Goal: Information Seeking & Learning: Learn about a topic

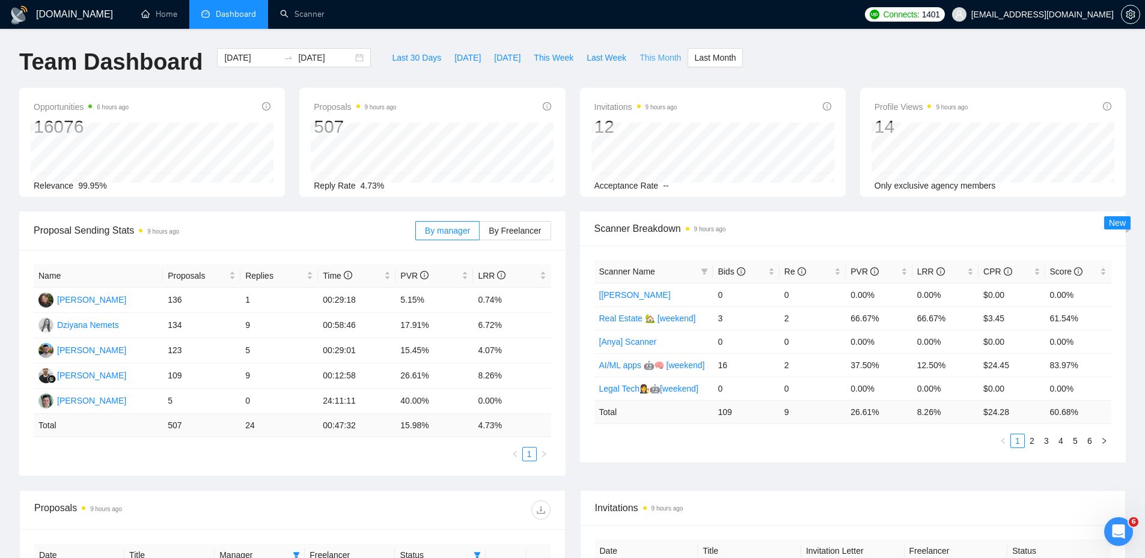
click at [644, 59] on span "This Month" at bounding box center [659, 57] width 41 height 13
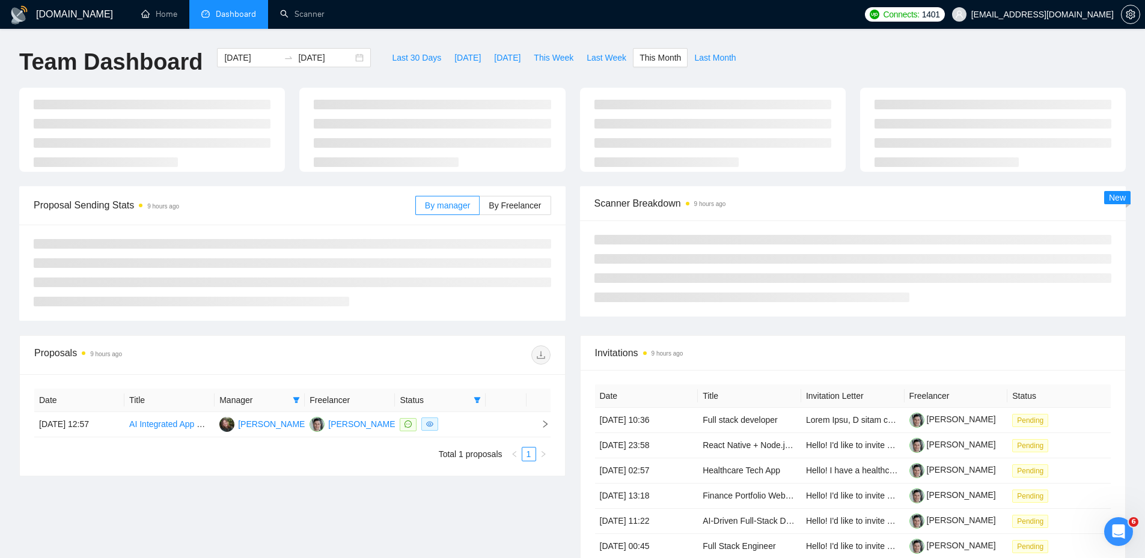
type input "[DATE]"
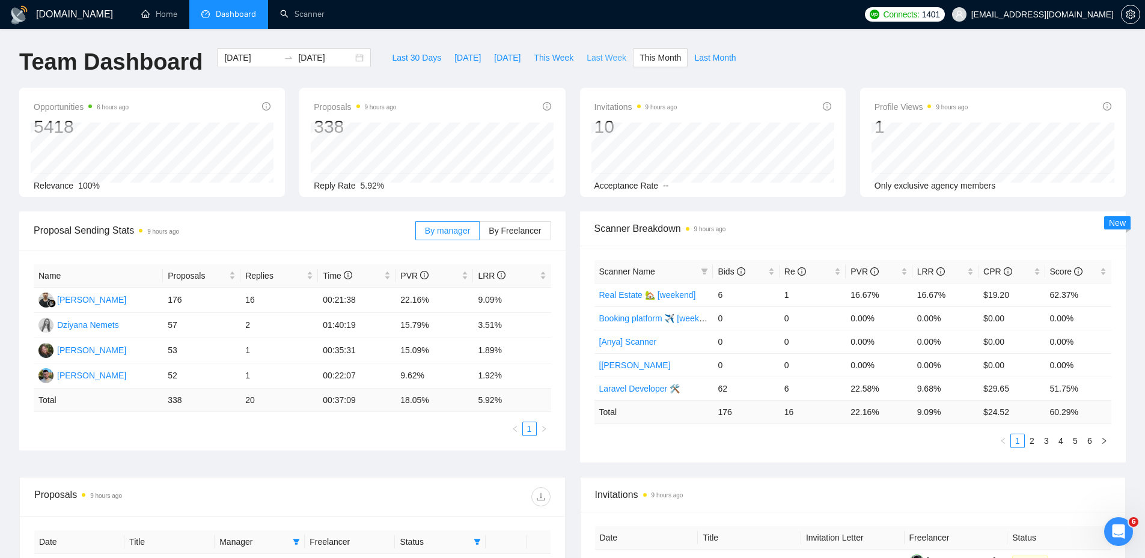
click at [588, 59] on span "Last Week" at bounding box center [606, 57] width 40 height 13
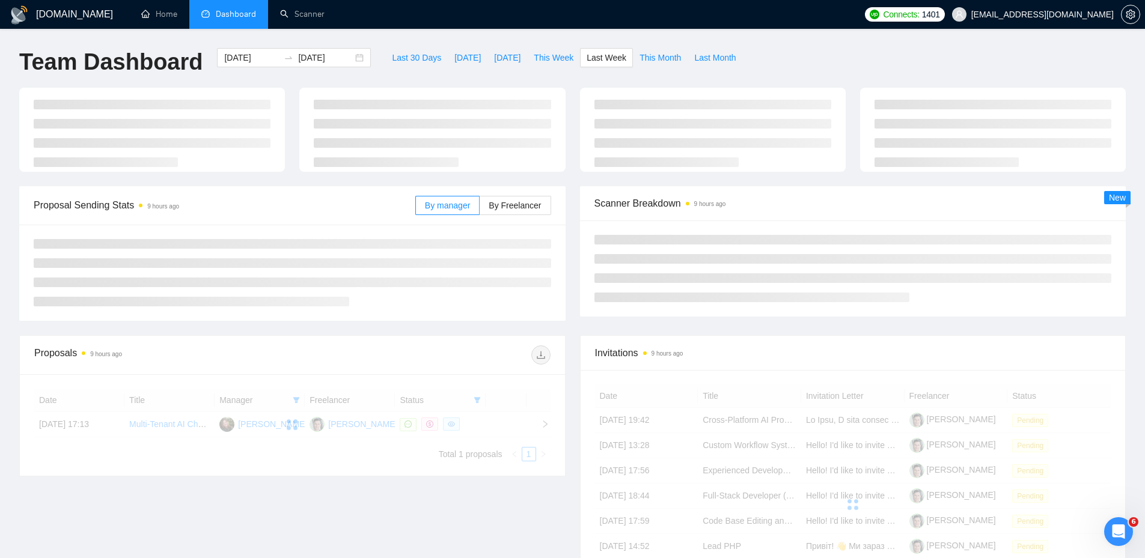
type input "[DATE]"
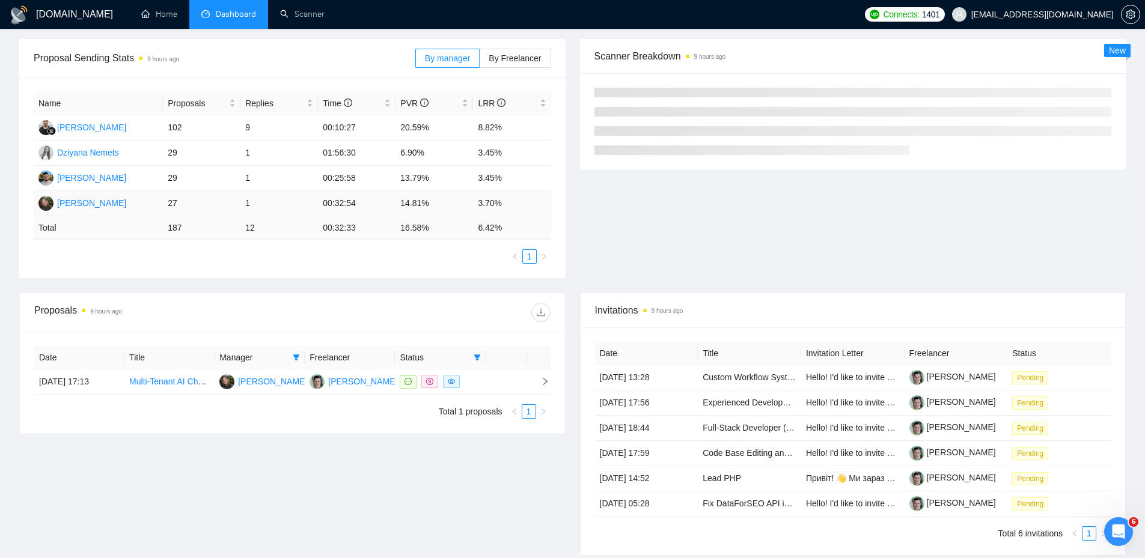
scroll to position [180, 0]
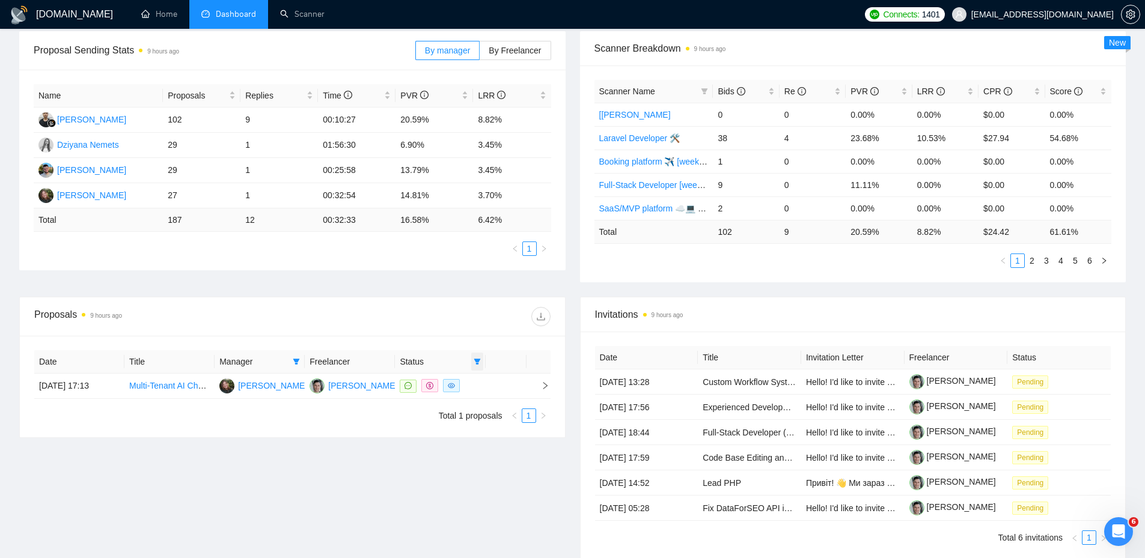
click at [481, 360] on span at bounding box center [477, 362] width 12 height 18
click at [436, 391] on li "Chat" at bounding box center [446, 384] width 72 height 19
checkbox input "false"
click at [406, 309] on div at bounding box center [421, 316] width 258 height 19
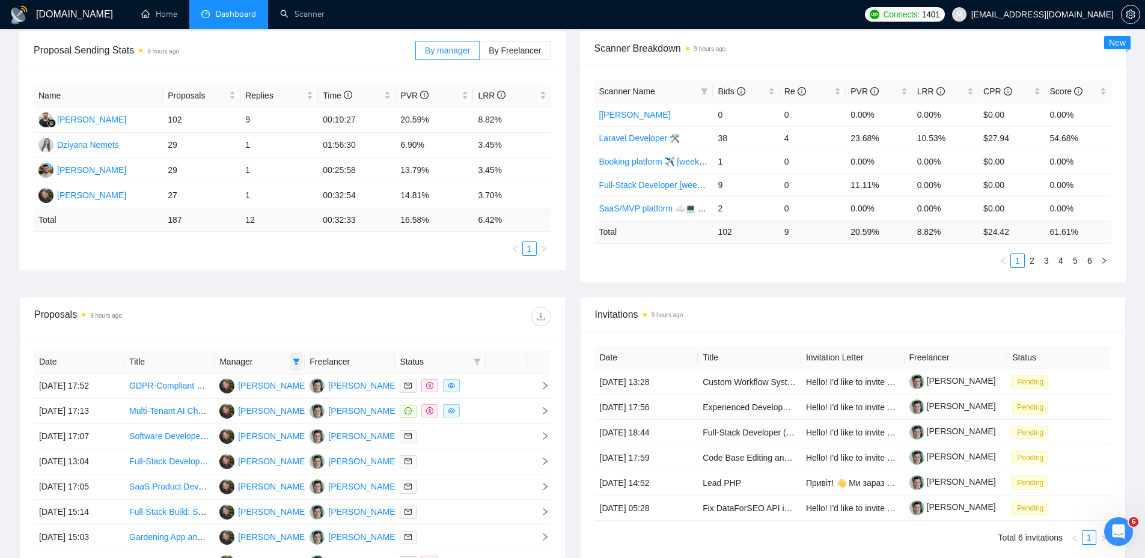
click at [297, 361] on icon "filter" at bounding box center [296, 362] width 7 height 6
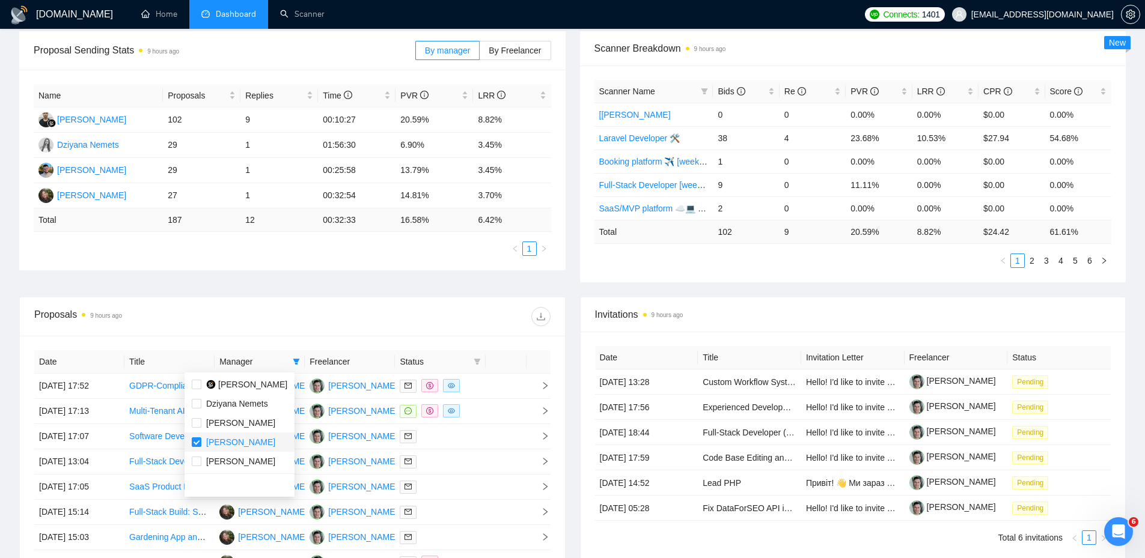
click at [242, 443] on span "[PERSON_NAME]" at bounding box center [240, 442] width 69 height 10
checkbox input "false"
click at [466, 291] on div "Proposal Sending Stats 9 hours ago By manager By Freelancer Name Proposals Repl…" at bounding box center [572, 164] width 1121 height 266
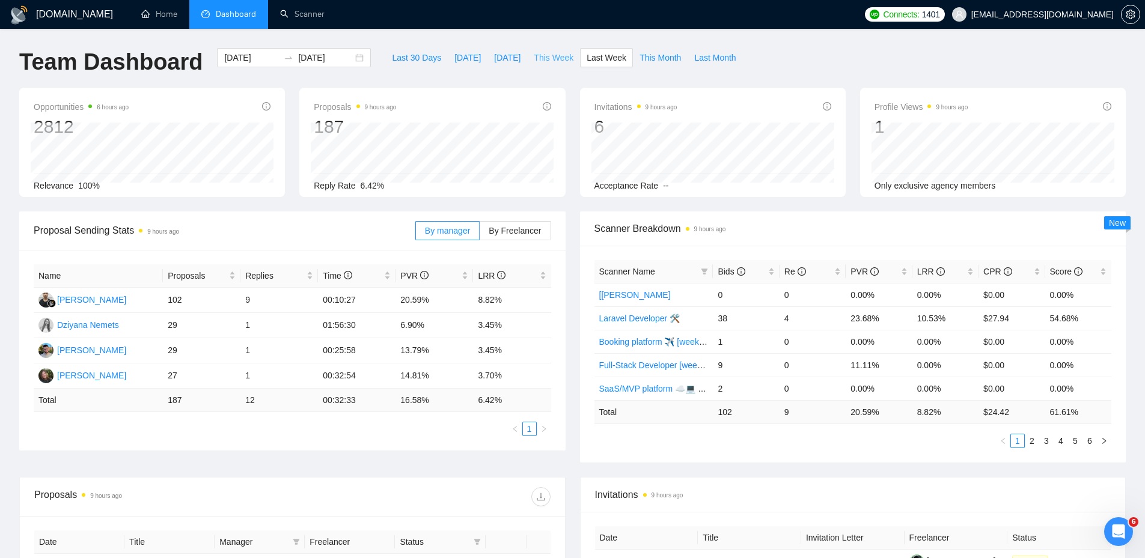
click at [550, 52] on span "This Week" at bounding box center [554, 57] width 40 height 13
type input "[DATE]"
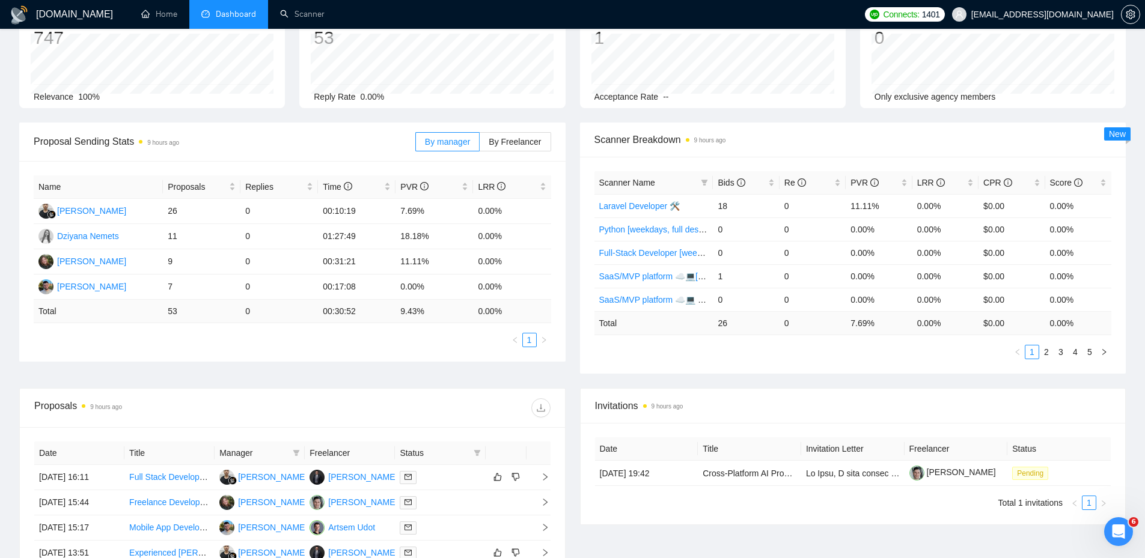
scroll to position [60, 0]
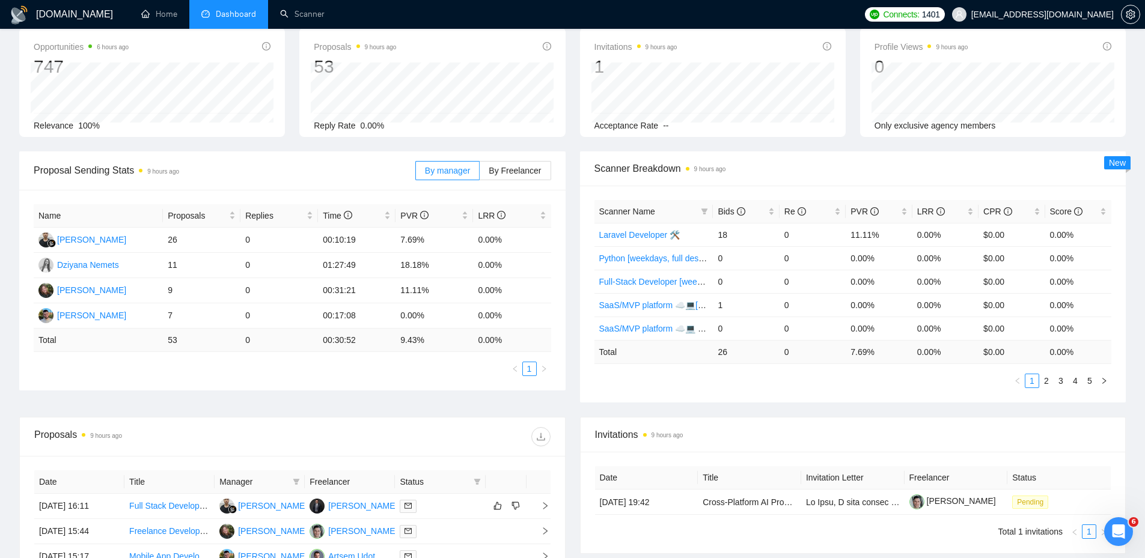
click at [386, 368] on ul "1" at bounding box center [292, 369] width 517 height 14
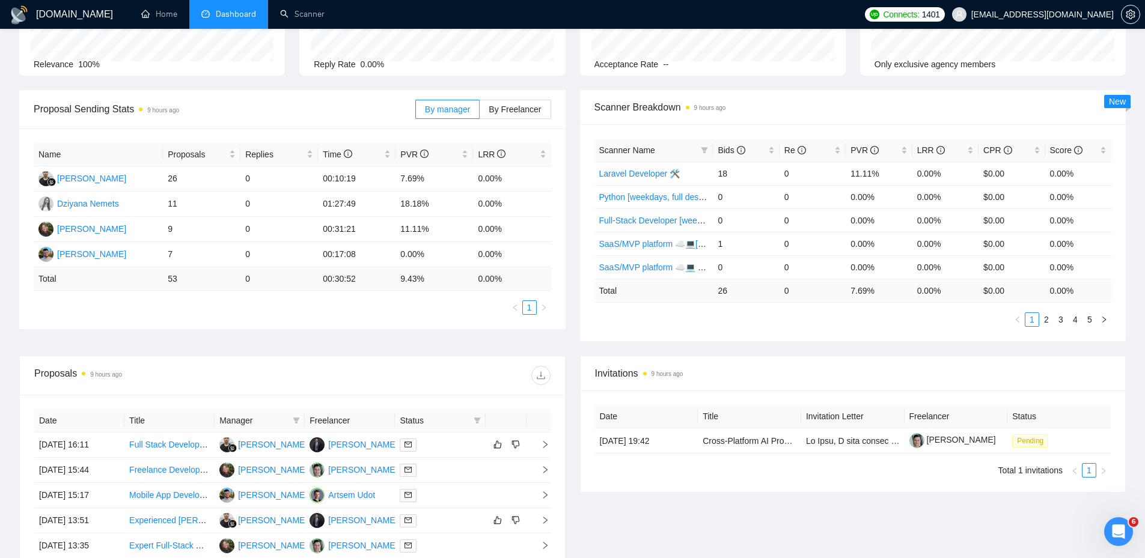
scroll to position [180, 0]
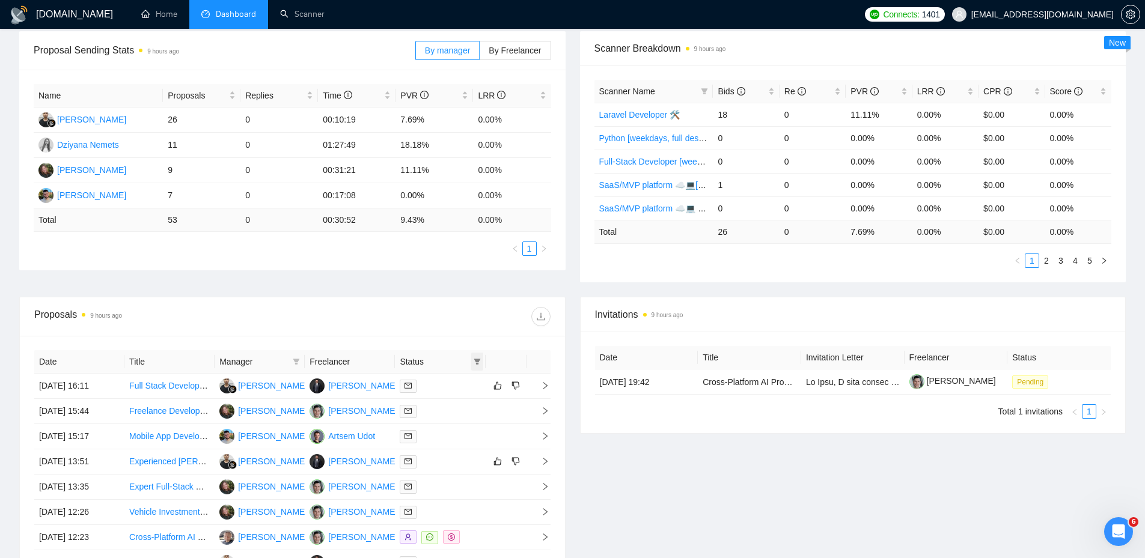
click at [478, 362] on icon "filter" at bounding box center [476, 361] width 7 height 7
click at [480, 314] on div at bounding box center [421, 316] width 258 height 19
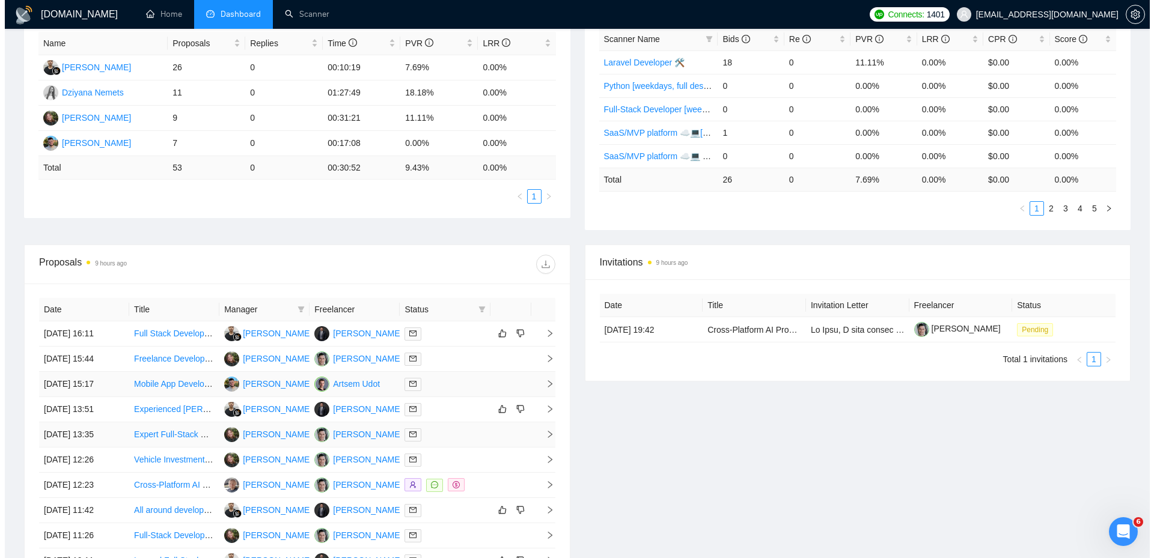
scroll to position [361, 0]
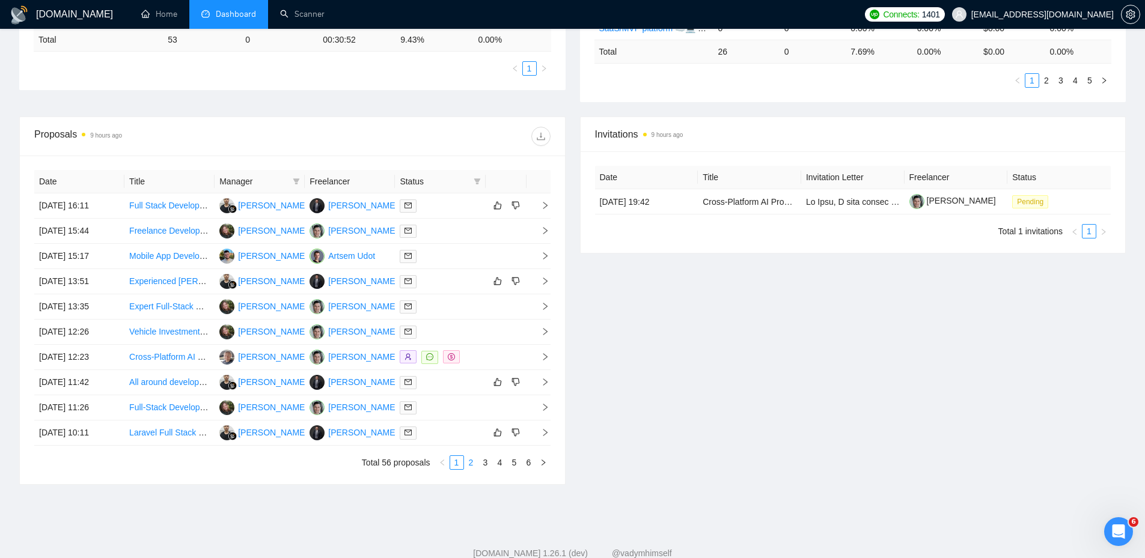
click at [467, 458] on link "2" at bounding box center [470, 462] width 13 height 13
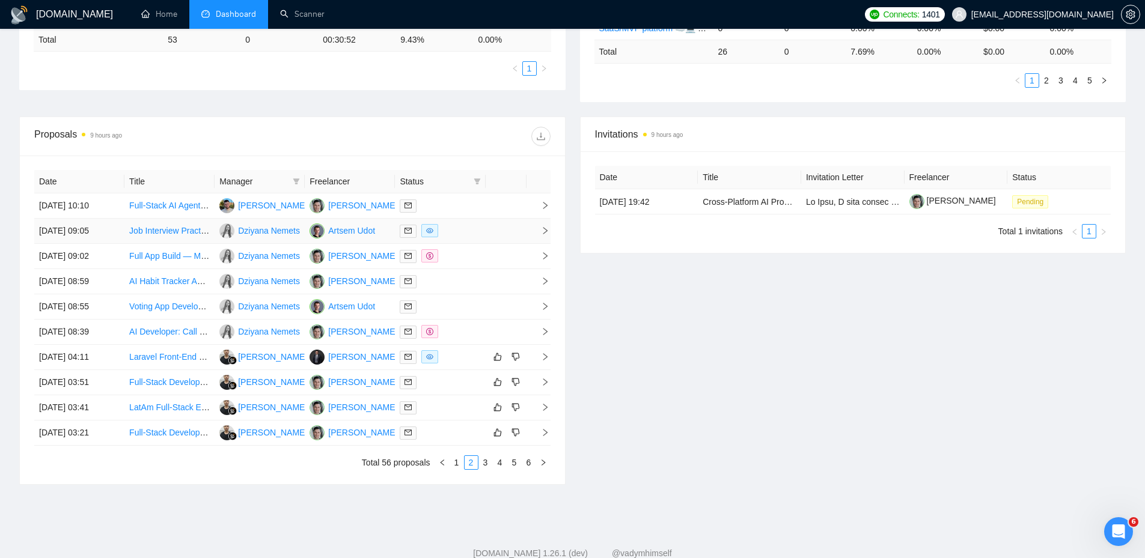
click at [451, 232] on div at bounding box center [440, 231] width 81 height 14
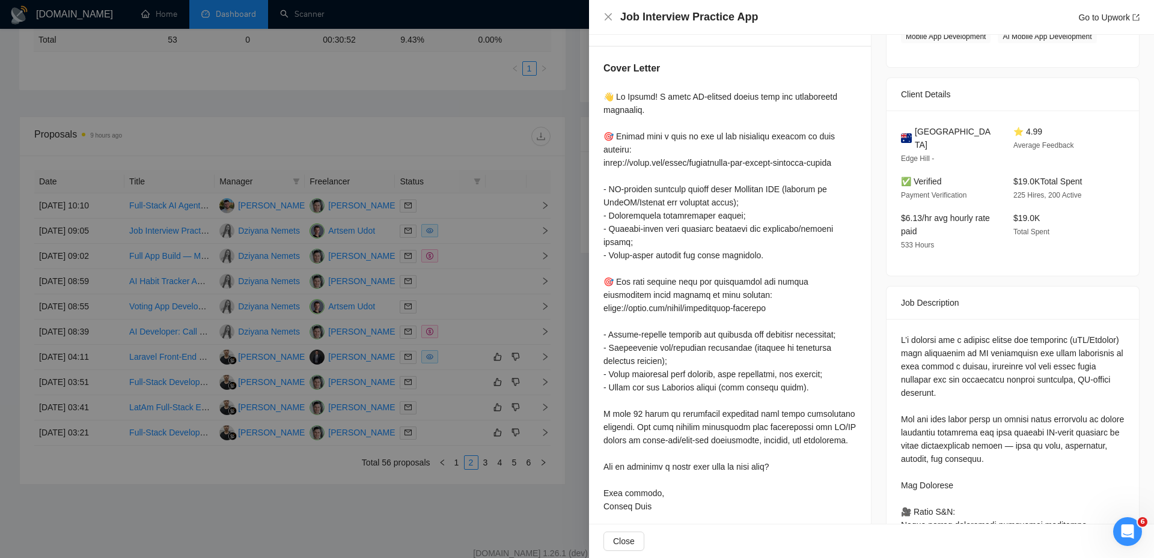
scroll to position [240, 0]
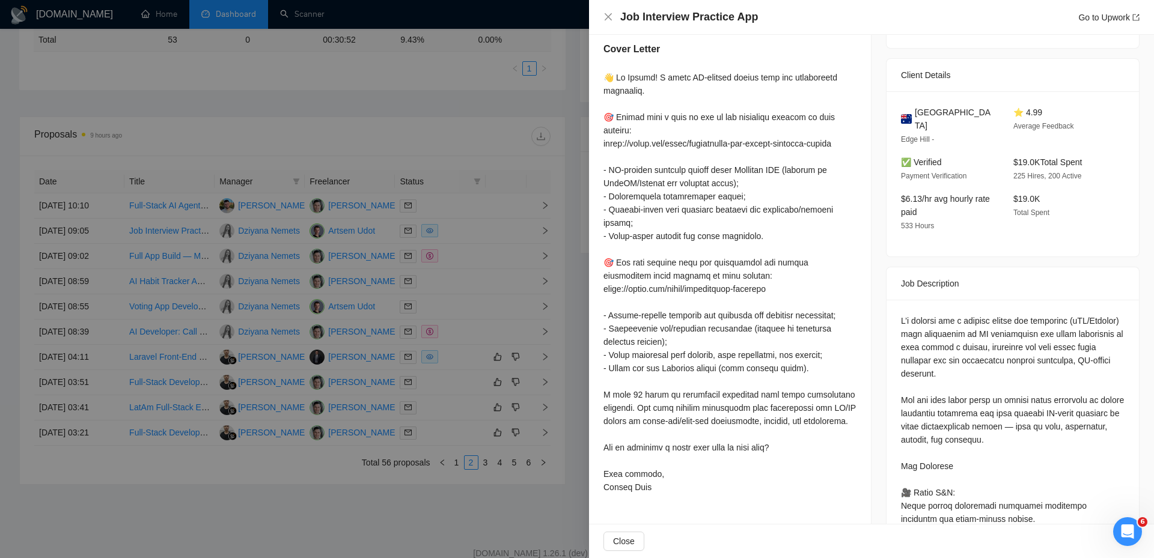
click at [498, 113] on div at bounding box center [577, 279] width 1154 height 558
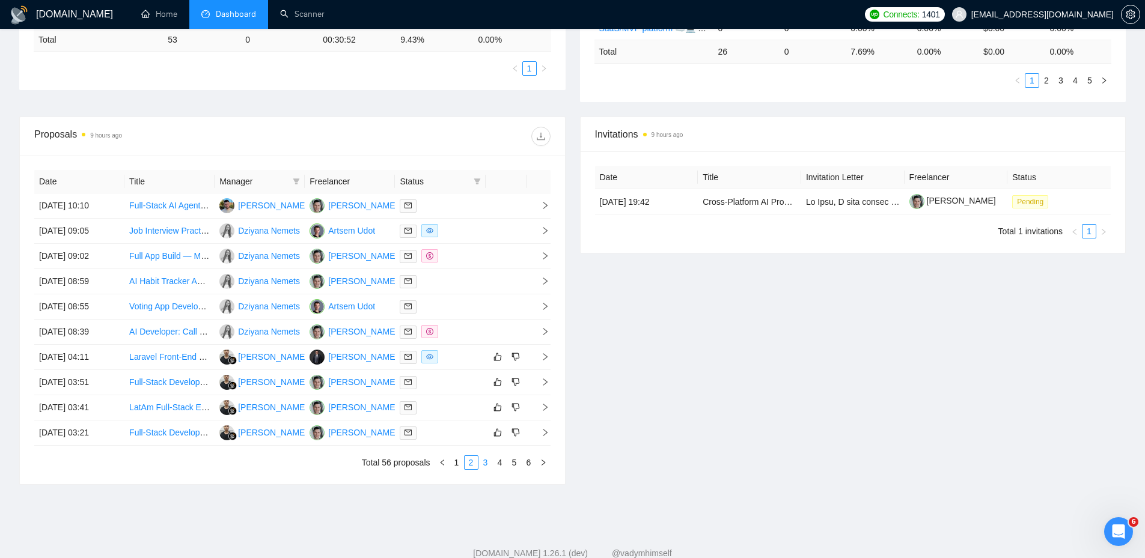
click at [484, 463] on link "3" at bounding box center [485, 462] width 13 height 13
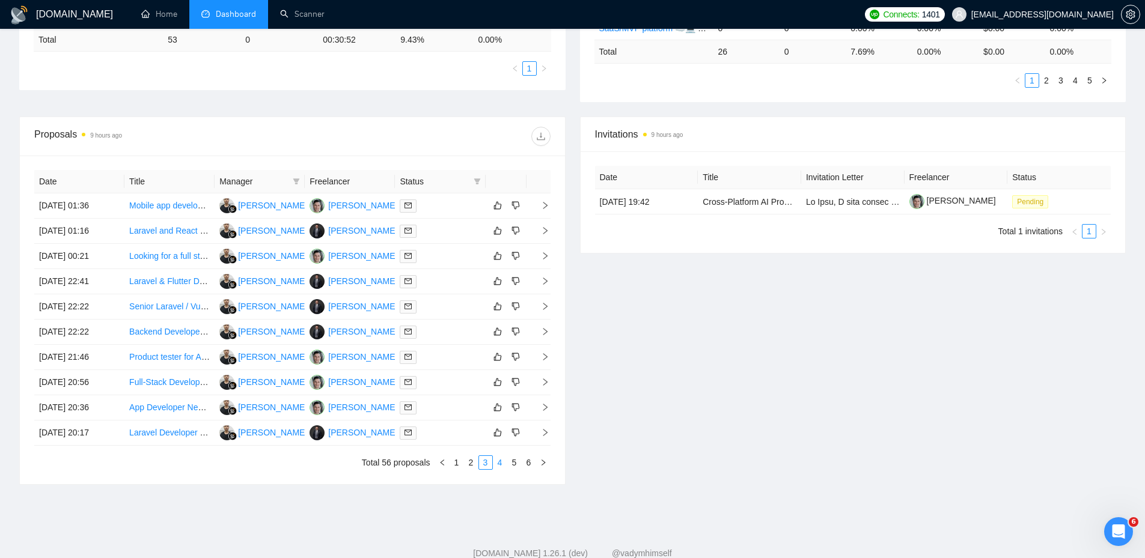
click at [497, 461] on link "4" at bounding box center [499, 462] width 13 height 13
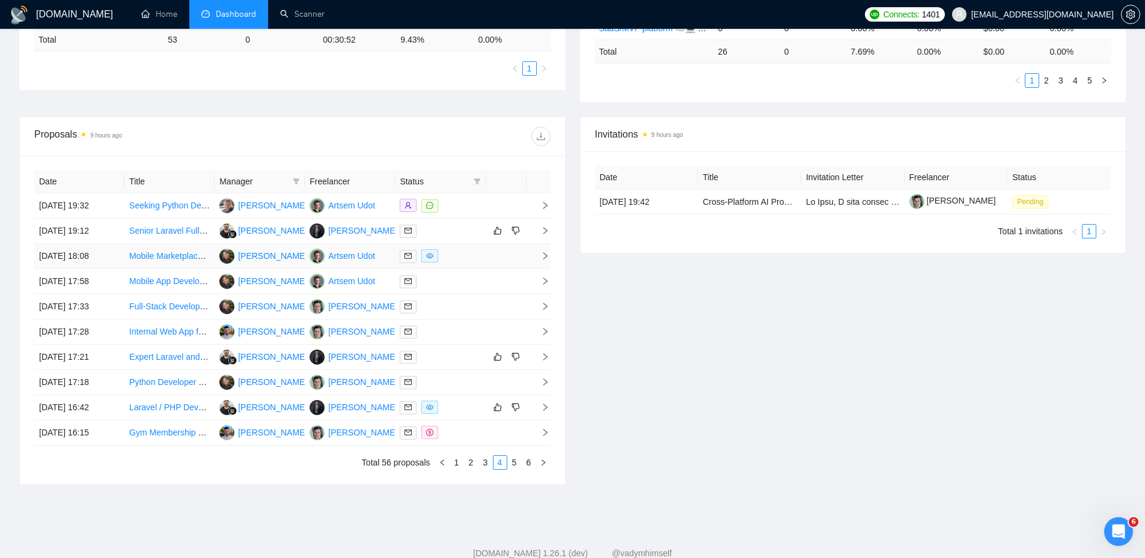
click at [460, 248] on td at bounding box center [440, 256] width 90 height 25
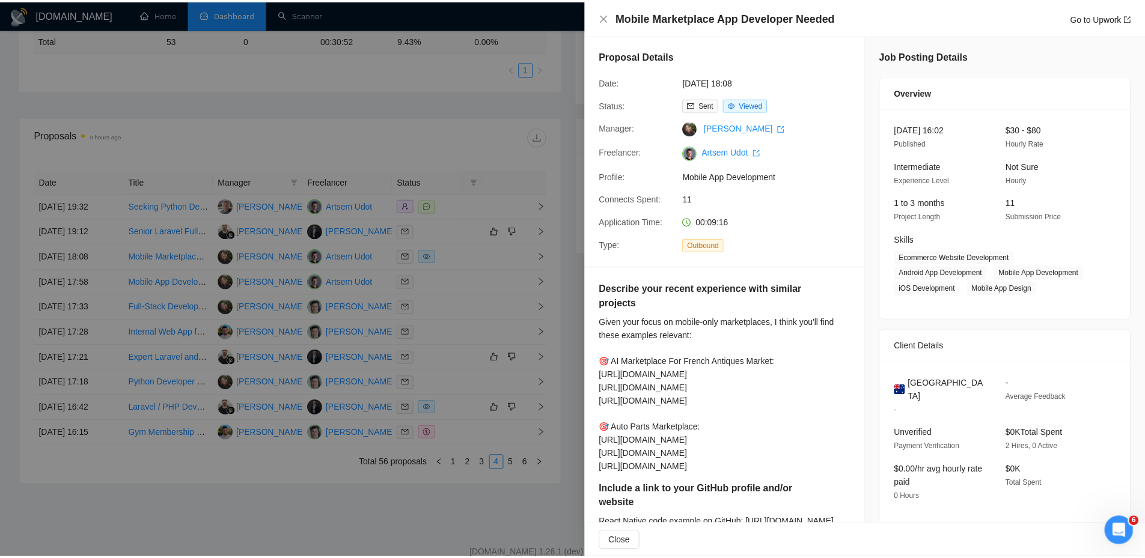
scroll to position [0, 0]
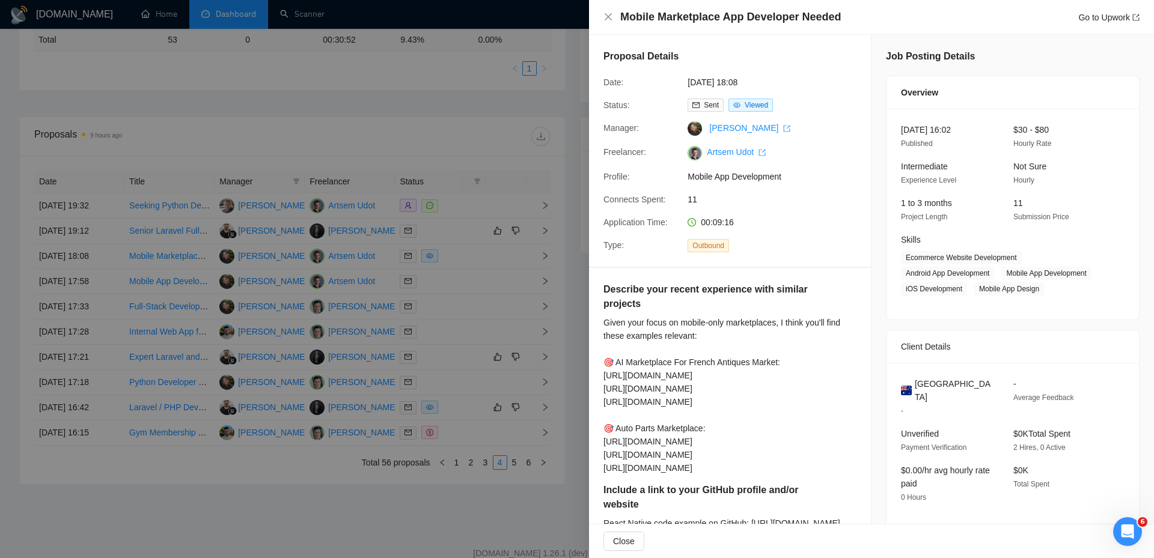
click at [478, 284] on div at bounding box center [577, 279] width 1154 height 558
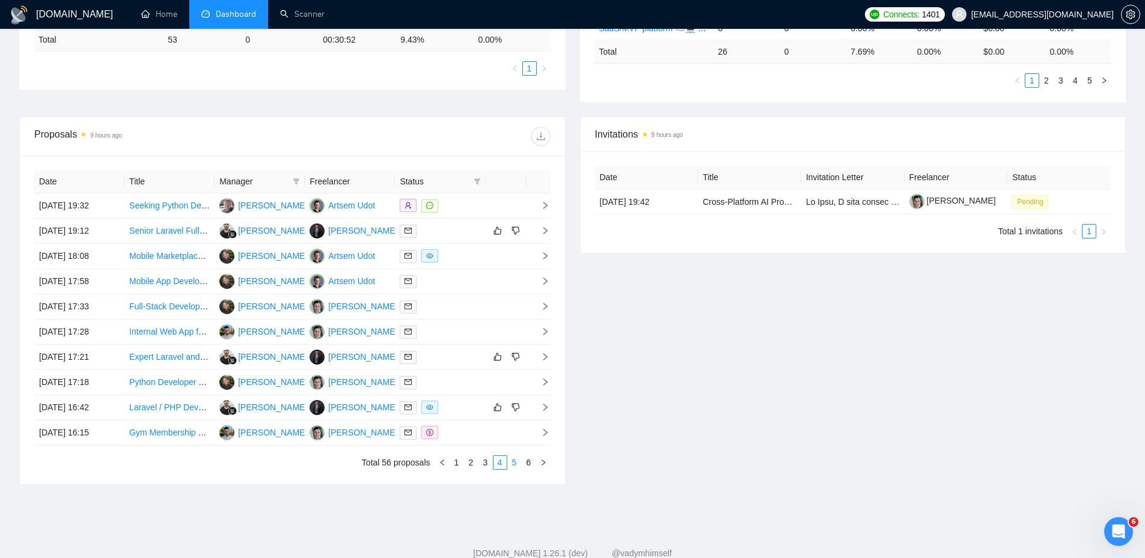
click at [514, 464] on link "5" at bounding box center [514, 462] width 13 height 13
click at [525, 464] on link "6" at bounding box center [528, 462] width 13 height 13
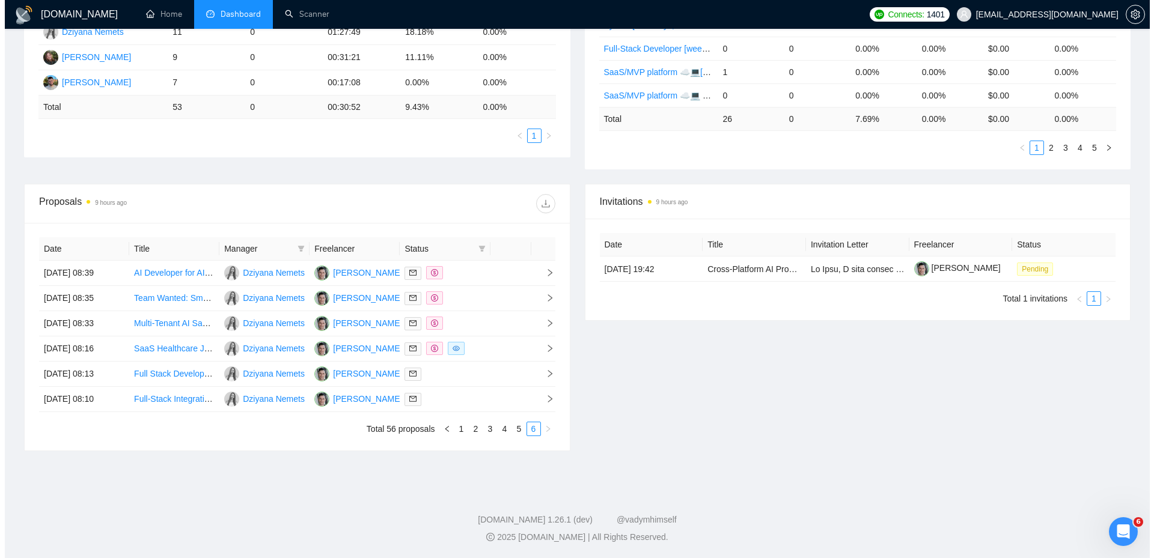
scroll to position [293, 0]
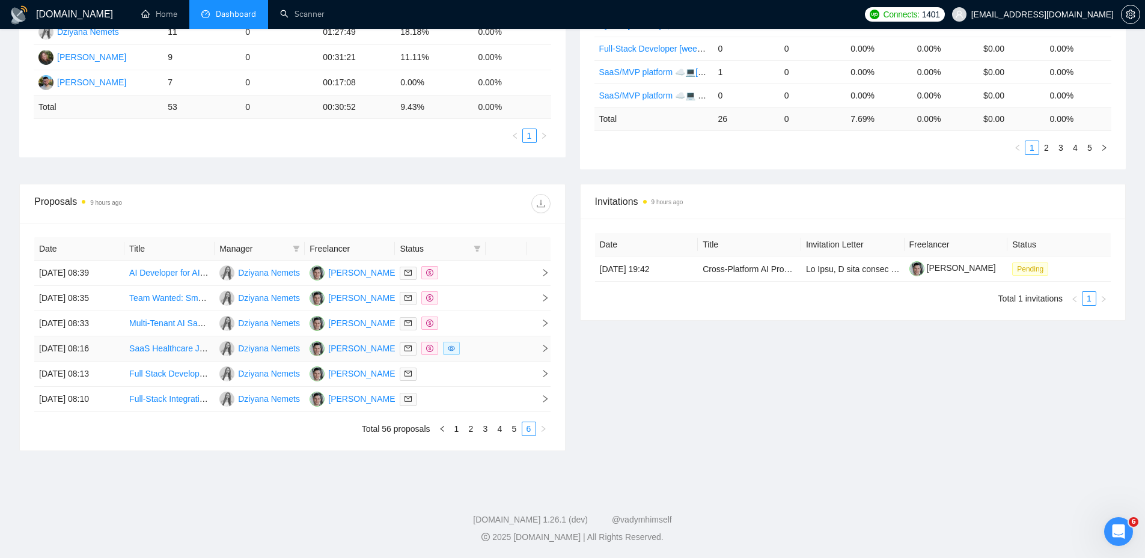
click at [479, 345] on div at bounding box center [440, 349] width 81 height 14
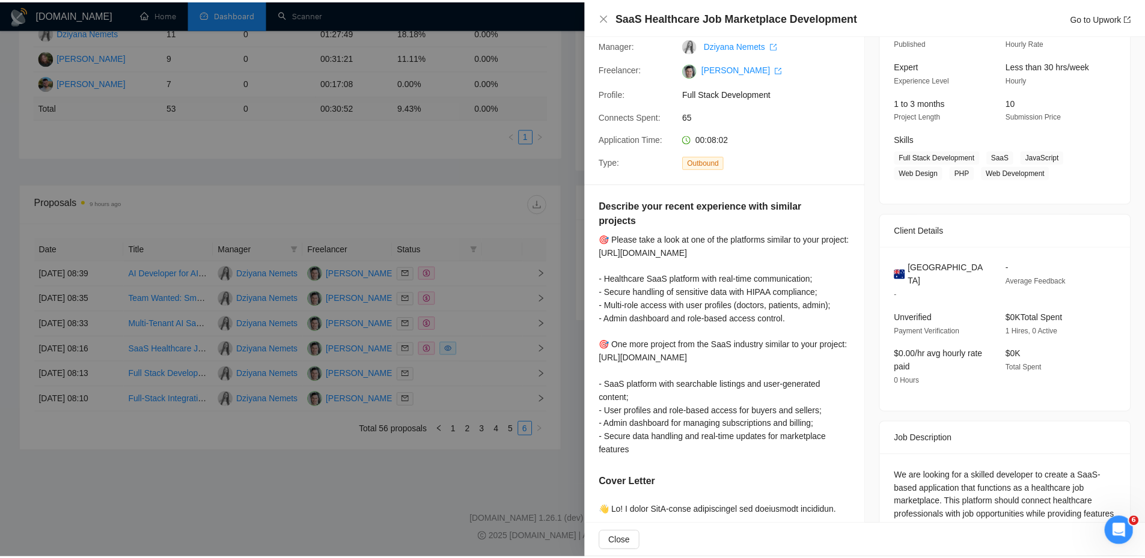
scroll to position [361, 0]
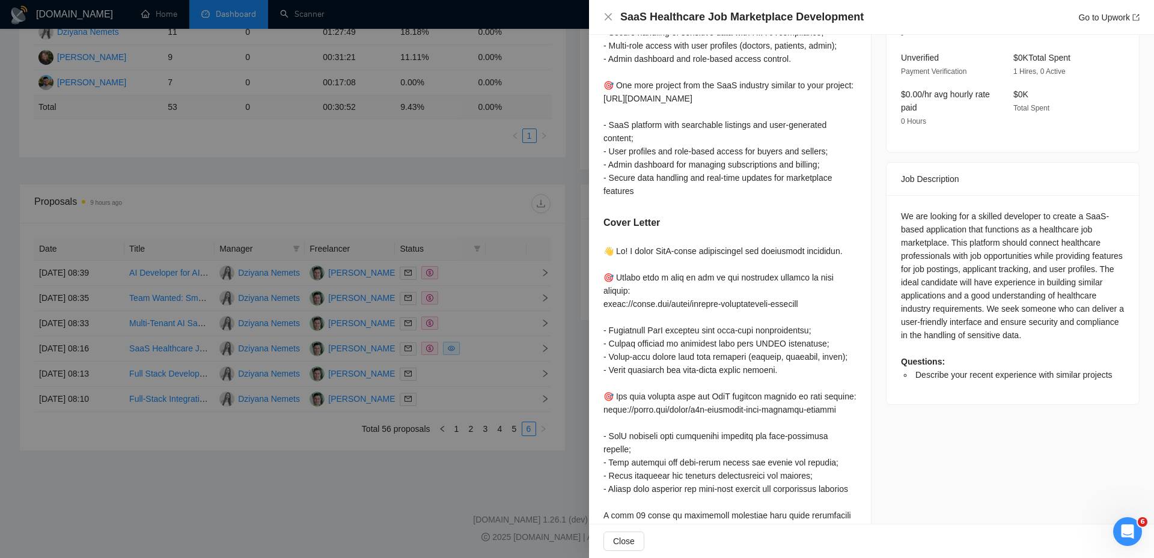
drag, startPoint x: 486, startPoint y: 373, endPoint x: 466, endPoint y: 392, distance: 28.1
click at [485, 375] on div at bounding box center [577, 279] width 1154 height 558
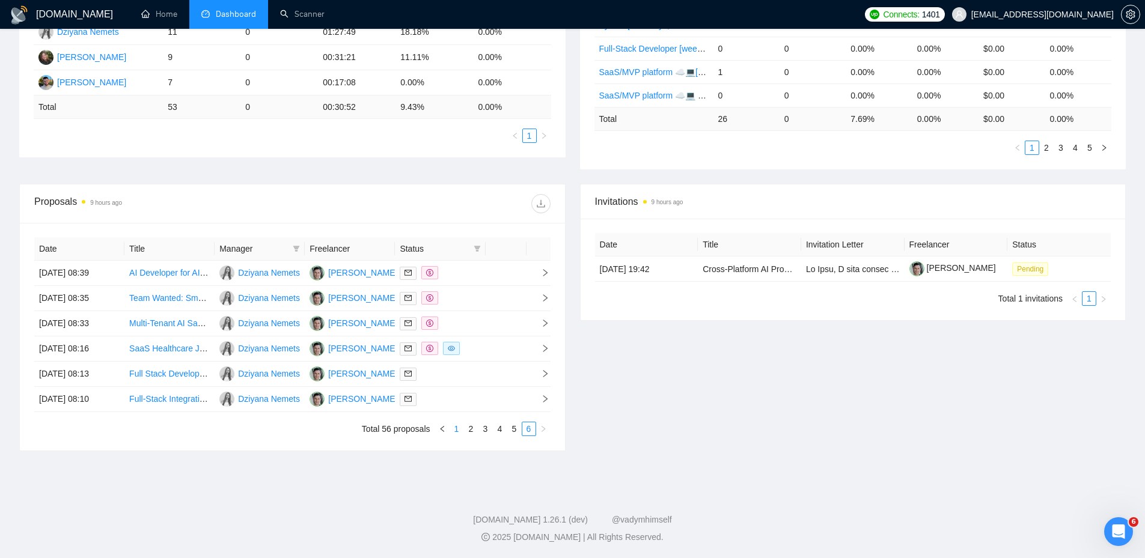
click at [451, 434] on link "1" at bounding box center [456, 428] width 13 height 13
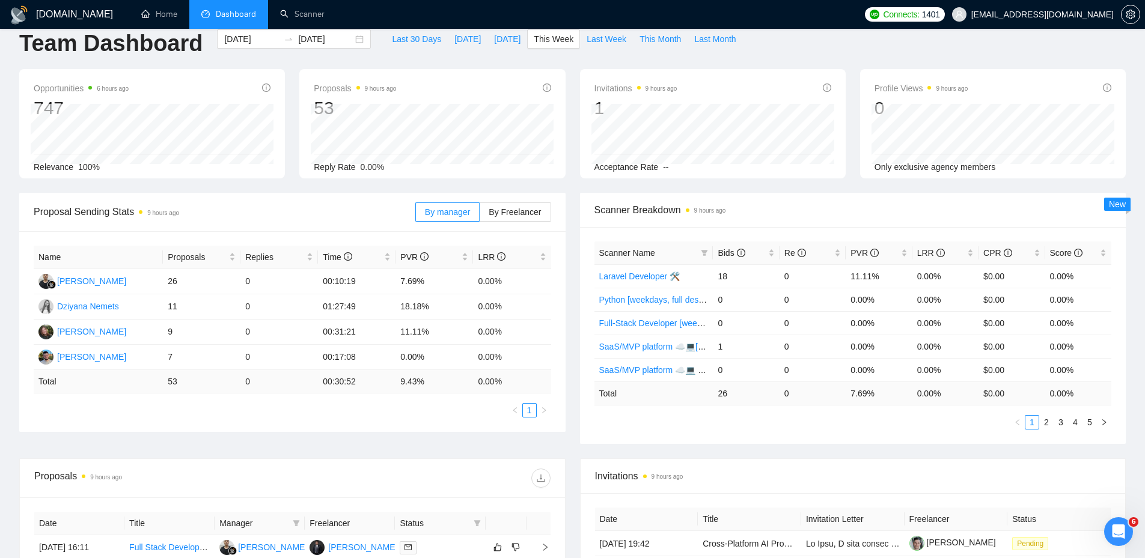
scroll to position [0, 0]
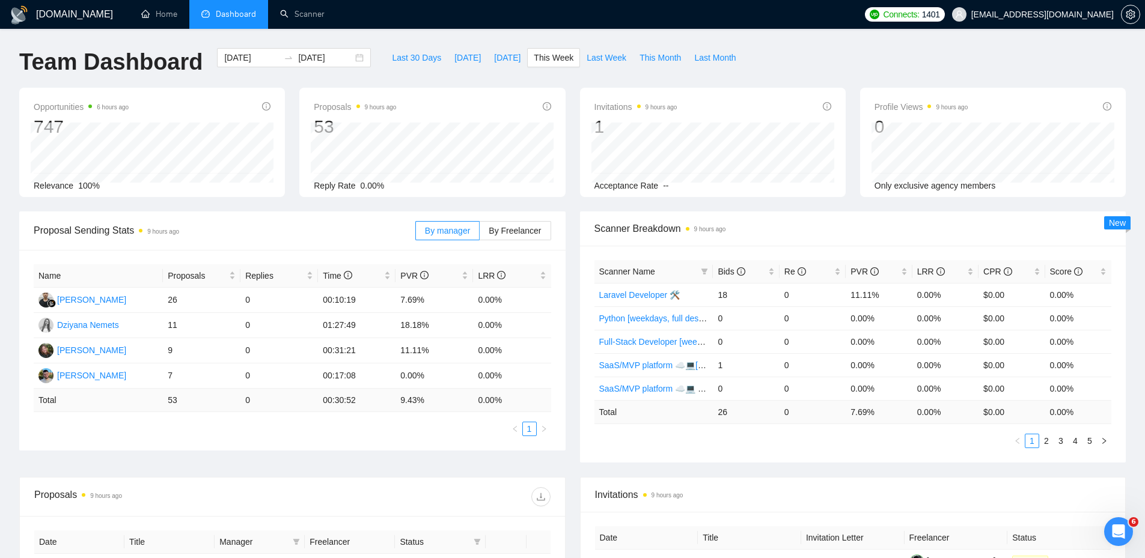
click at [323, 224] on span "Proposal Sending Stats 9 hours ago" at bounding box center [225, 230] width 382 height 15
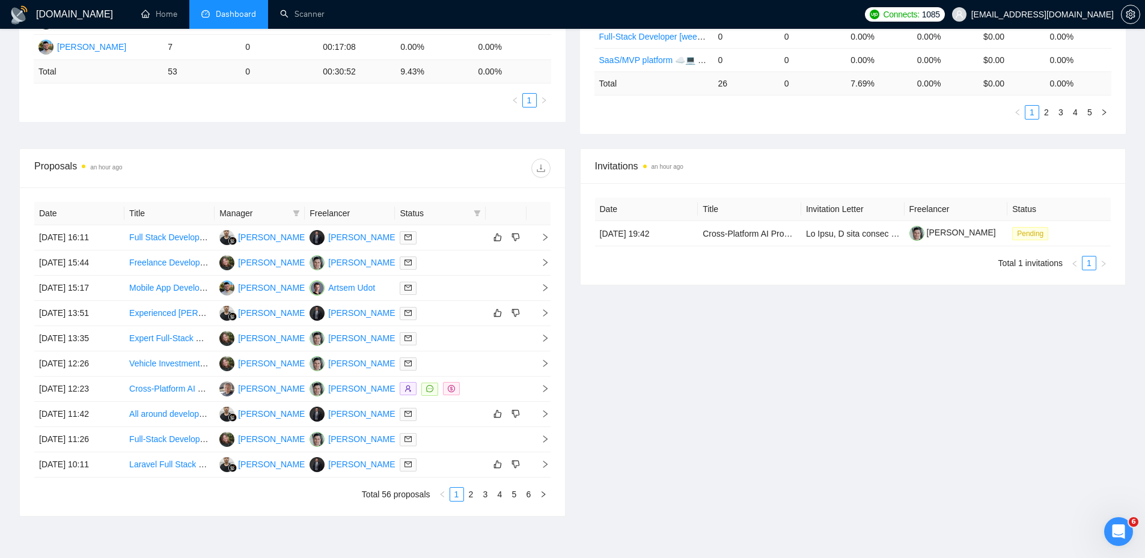
scroll to position [214, 0]
